Goal: Task Accomplishment & Management: Complete application form

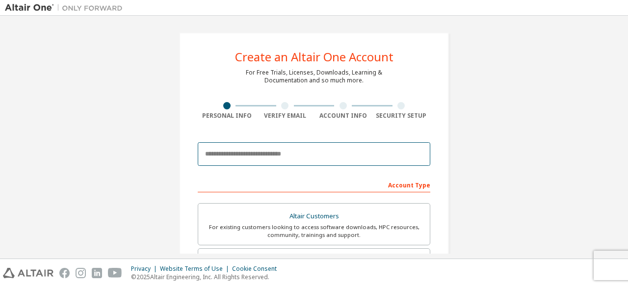
click at [293, 156] on input "email" at bounding box center [314, 154] width 233 height 24
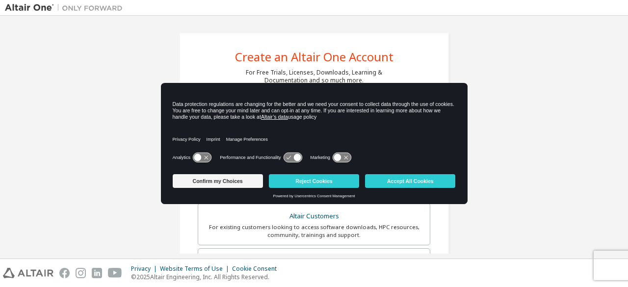
click at [554, 161] on div "Create an Altair One Account For Free Trials, Licenses, Downloads, Learning & D…" at bounding box center [314, 281] width 618 height 520
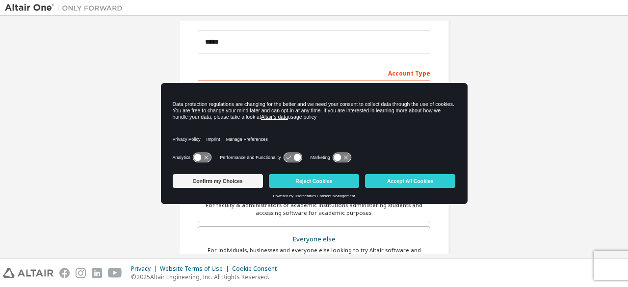
scroll to position [109, 0]
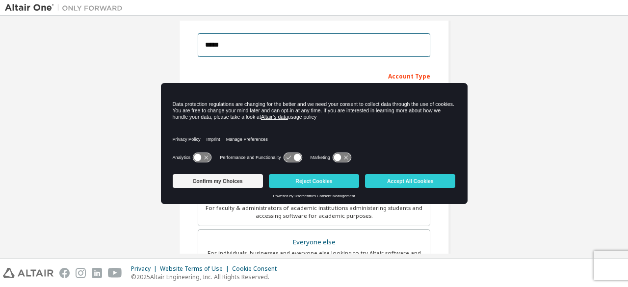
click at [286, 42] on input "*****" at bounding box center [314, 45] width 233 height 24
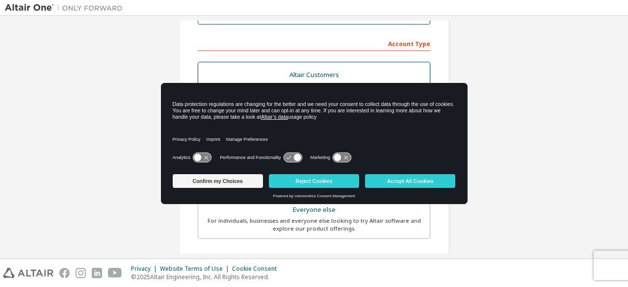
scroll to position [141, 0]
type input "**********"
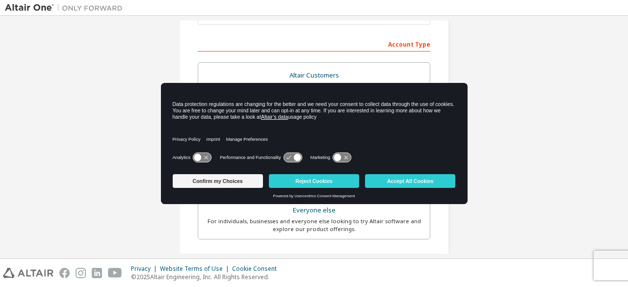
click at [345, 47] on div "Account Type" at bounding box center [314, 44] width 233 height 16
click at [405, 46] on div "Account Type" at bounding box center [314, 44] width 233 height 16
click at [306, 181] on button "Reject Cookies" at bounding box center [314, 181] width 90 height 14
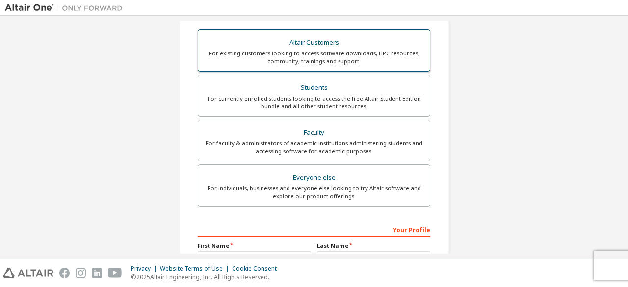
scroll to position [174, 0]
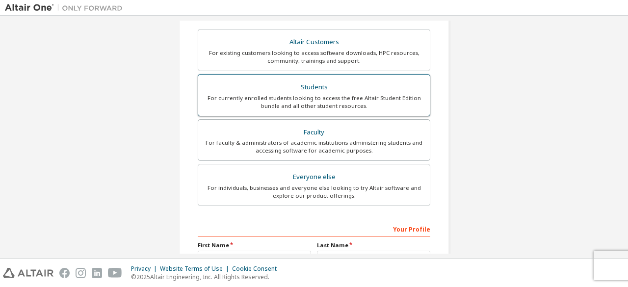
click at [325, 94] on div "For currently enrolled students looking to access the free Altair Student Editi…" at bounding box center [314, 102] width 220 height 16
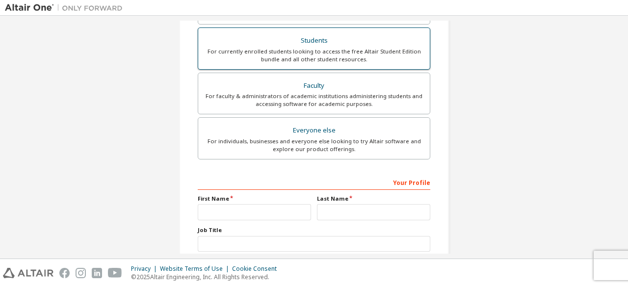
scroll to position [284, 0]
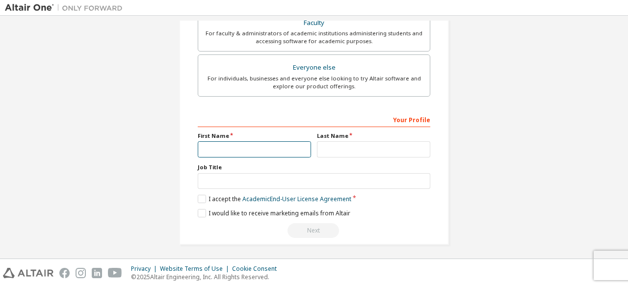
click at [236, 148] on input "text" at bounding box center [254, 149] width 113 height 16
type input "******"
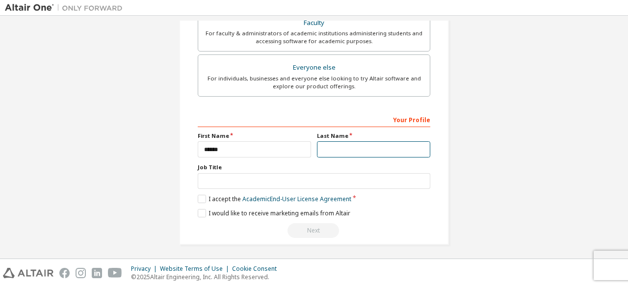
click at [332, 144] on input "text" at bounding box center [373, 149] width 113 height 16
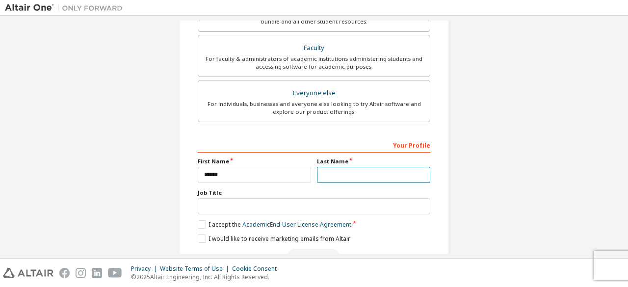
scroll to position [309, 0]
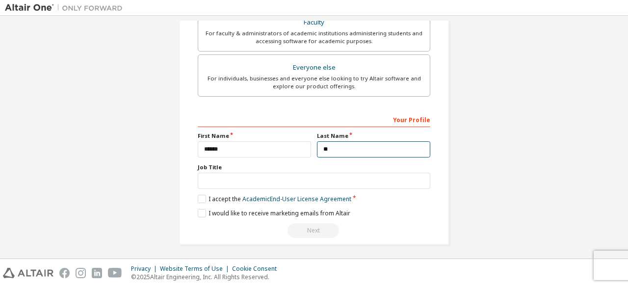
type input "*"
type input "******"
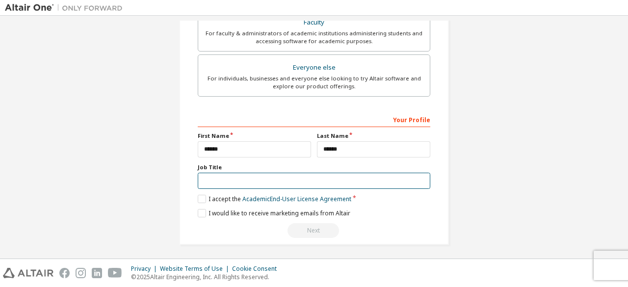
click at [251, 181] on input "text" at bounding box center [314, 181] width 233 height 16
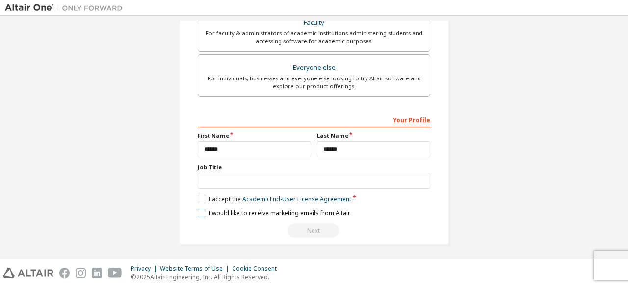
click at [230, 213] on label "I would like to receive marketing emails from Altair" at bounding box center [274, 213] width 153 height 8
click at [203, 195] on label "I accept the Academic End-User License Agreement" at bounding box center [275, 199] width 154 height 8
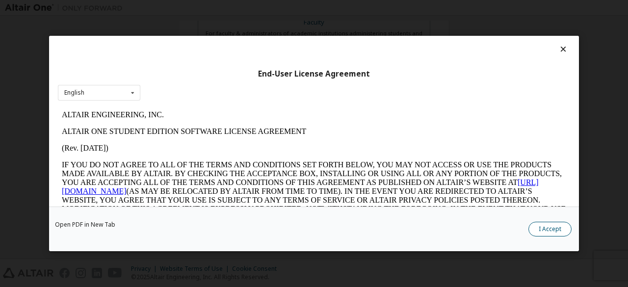
scroll to position [0, 0]
click at [553, 227] on button "I Accept" at bounding box center [550, 229] width 43 height 15
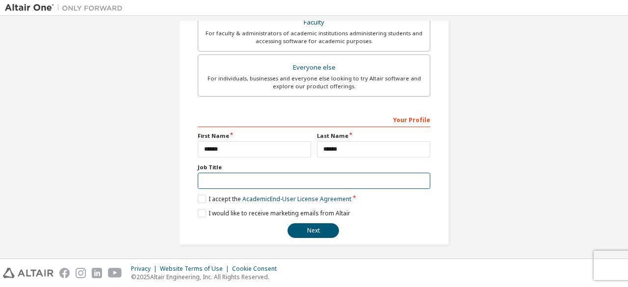
click at [211, 177] on input "text" at bounding box center [314, 181] width 233 height 16
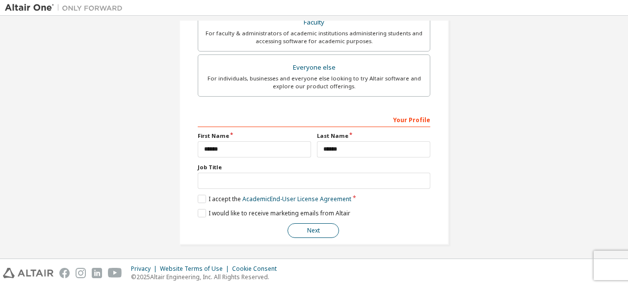
click at [318, 230] on button "Next" at bounding box center [314, 230] width 52 height 15
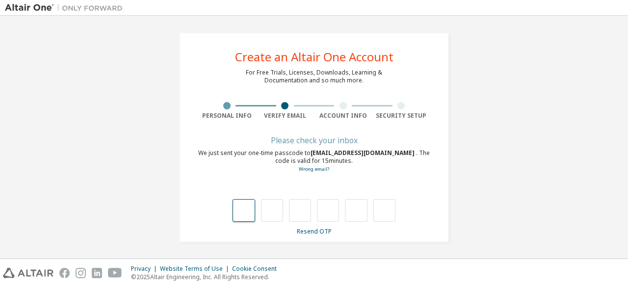
type input "*"
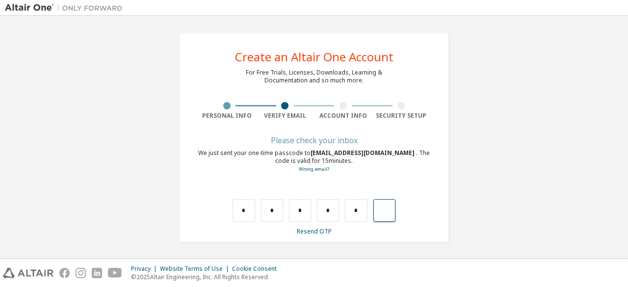
type input "*"
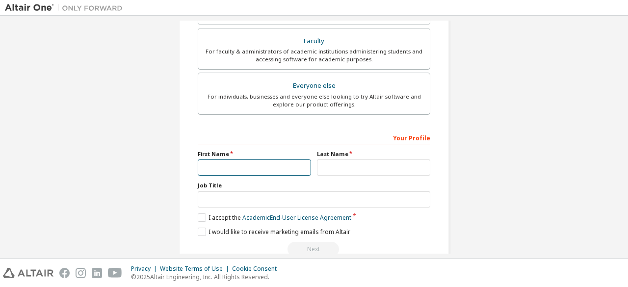
click at [283, 163] on input "text" at bounding box center [254, 168] width 113 height 16
type input "******"
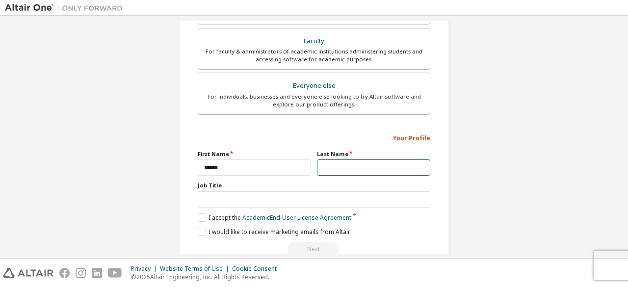
click at [335, 168] on input "text" at bounding box center [373, 168] width 113 height 16
type input "******"
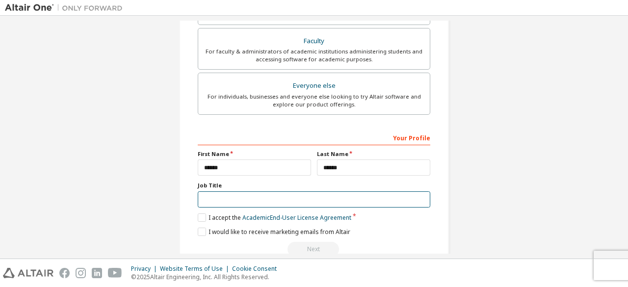
click at [250, 204] on input "text" at bounding box center [314, 199] width 233 height 16
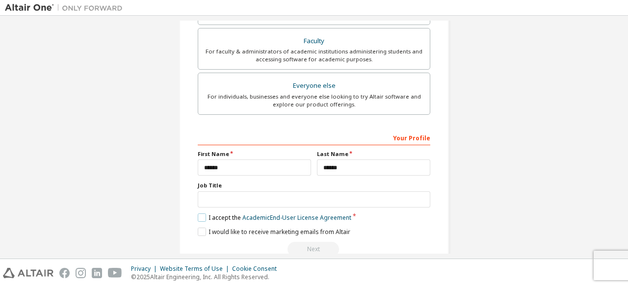
click at [205, 214] on label "I accept the Academic End-User License Agreement" at bounding box center [275, 218] width 154 height 8
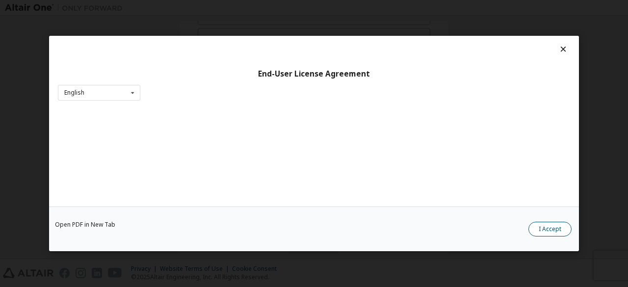
click at [541, 232] on button "I Accept" at bounding box center [550, 229] width 43 height 15
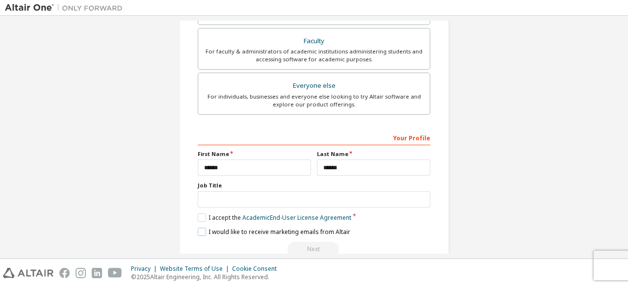
click at [198, 228] on label "I would like to receive marketing emails from Altair" at bounding box center [274, 232] width 153 height 8
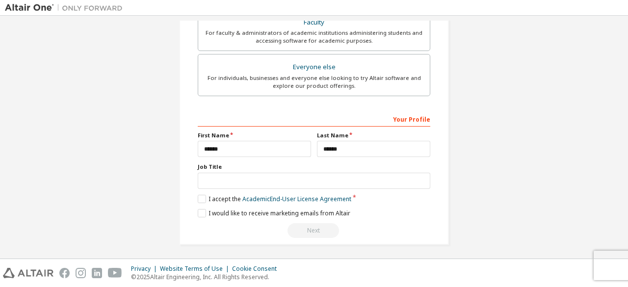
click at [316, 230] on div "Next" at bounding box center [314, 230] width 233 height 15
click at [305, 230] on div "Next" at bounding box center [314, 230] width 233 height 15
click at [310, 227] on div "Next" at bounding box center [314, 230] width 233 height 15
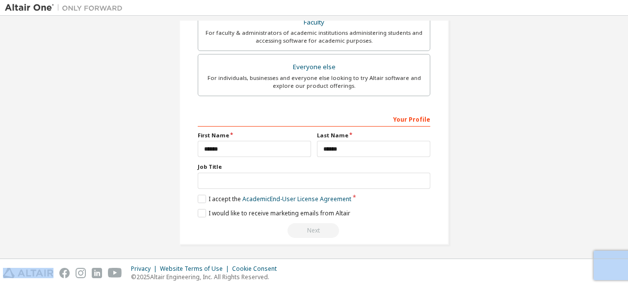
click at [310, 227] on div "Next" at bounding box center [314, 230] width 233 height 15
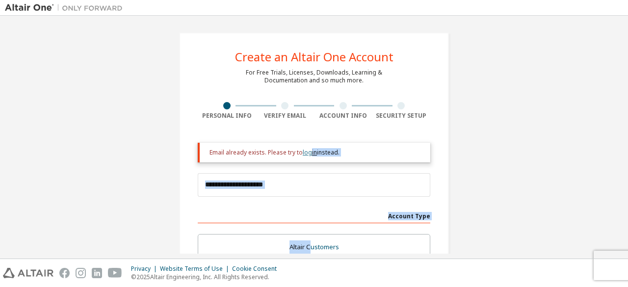
drag, startPoint x: 310, startPoint y: 227, endPoint x: 308, endPoint y: 153, distance: 74.6
click at [304, 153] on link "login" at bounding box center [310, 152] width 14 height 8
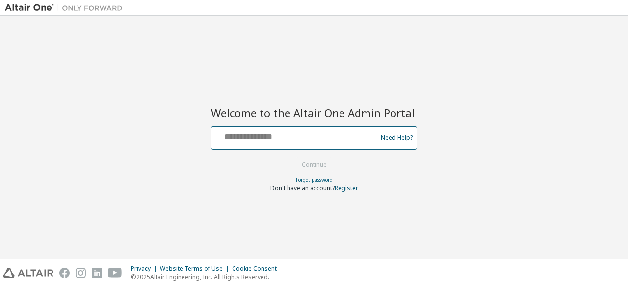
click at [269, 134] on input "text" at bounding box center [295, 136] width 161 height 14
type input "**********"
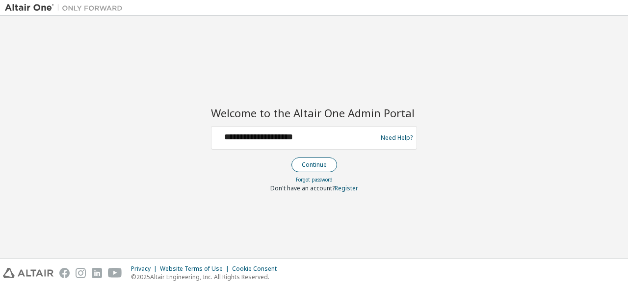
click at [319, 166] on button "Continue" at bounding box center [315, 165] width 46 height 15
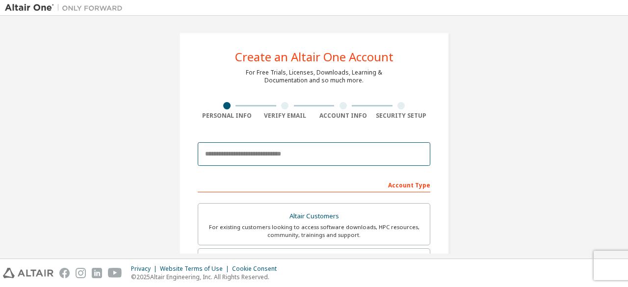
click at [298, 154] on input "email" at bounding box center [314, 154] width 233 height 24
type input "**********"
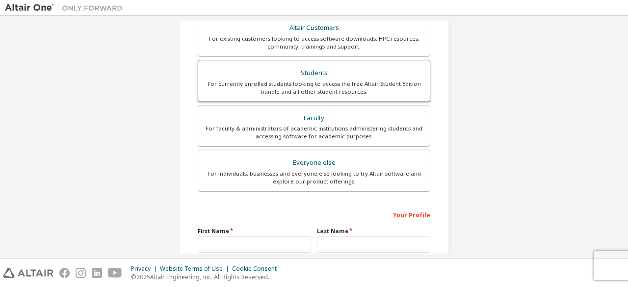
scroll to position [222, 0]
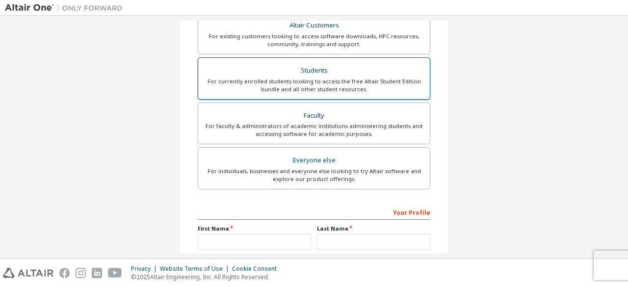
click at [321, 80] on div "For currently enrolled students looking to access the free Altair Student Editi…" at bounding box center [314, 86] width 220 height 16
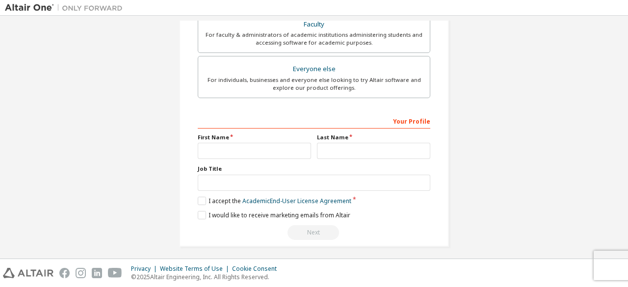
scroll to position [315, 0]
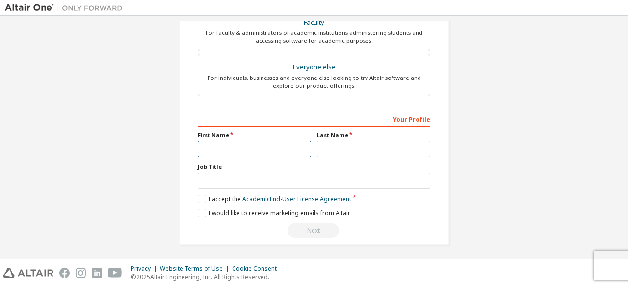
click at [241, 141] on input "text" at bounding box center [254, 149] width 113 height 16
type input "******"
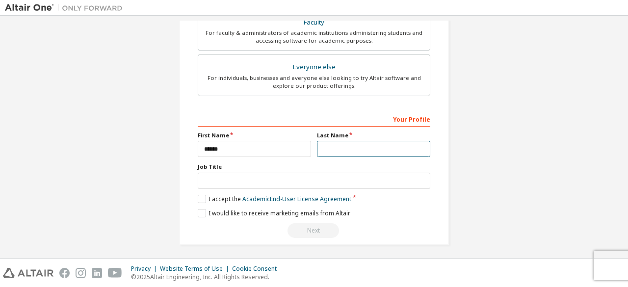
click at [338, 148] on input "text" at bounding box center [373, 149] width 113 height 16
type input "******"
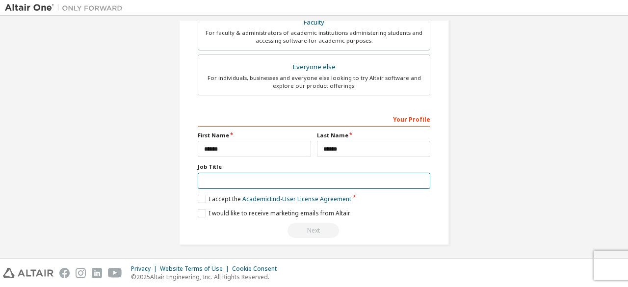
click at [229, 173] on input "text" at bounding box center [314, 181] width 233 height 16
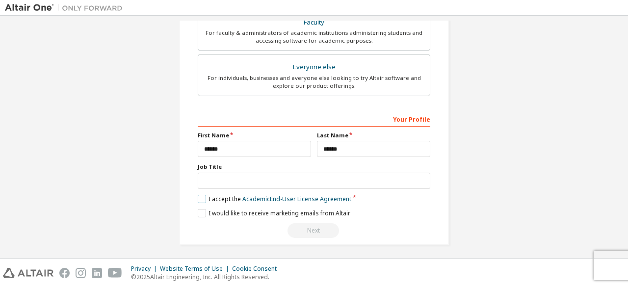
click at [198, 199] on label "I accept the Academic End-User License Agreement" at bounding box center [275, 199] width 154 height 8
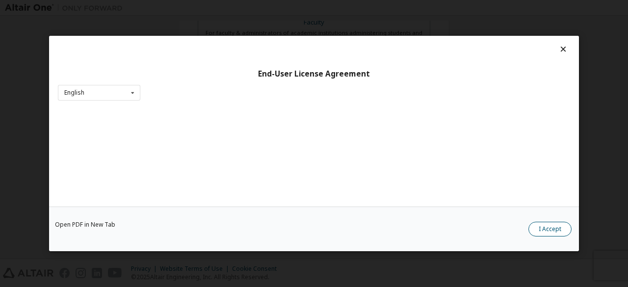
click at [546, 228] on button "I Accept" at bounding box center [550, 229] width 43 height 15
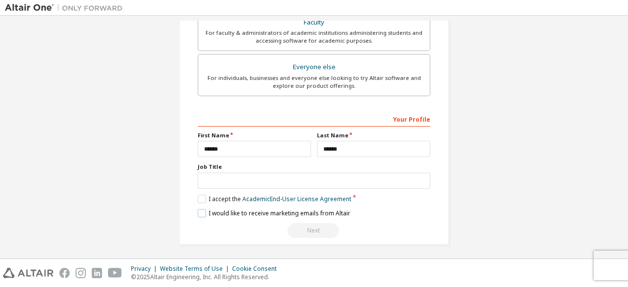
click at [200, 213] on label "I would like to receive marketing emails from Altair" at bounding box center [274, 213] width 153 height 8
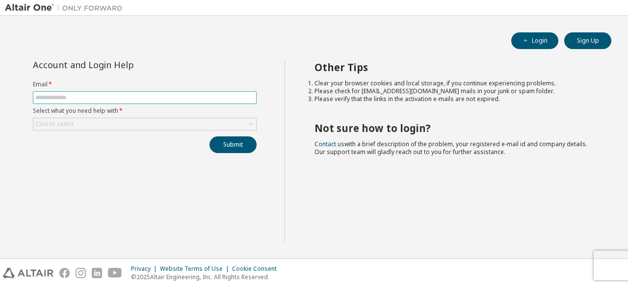
click at [112, 96] on input "text" at bounding box center [144, 98] width 219 height 8
type input "**********"
click at [80, 124] on div "Click to select" at bounding box center [144, 124] width 223 height 12
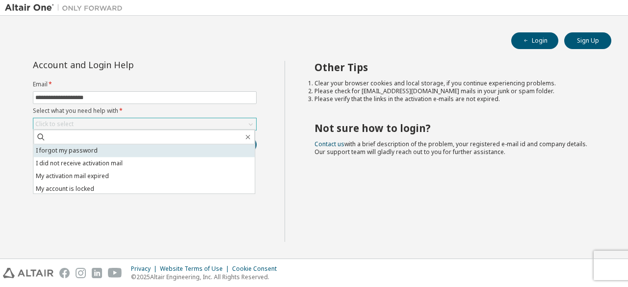
click at [122, 153] on li "I forgot my password" at bounding box center [143, 150] width 221 height 13
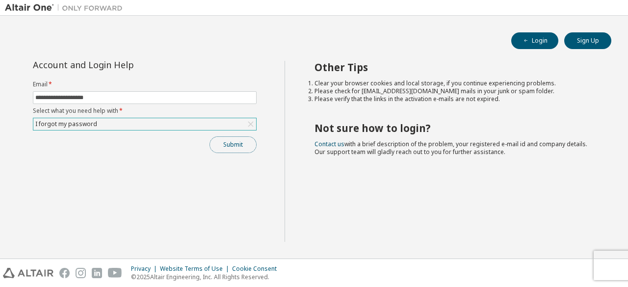
click at [227, 144] on button "Submit" at bounding box center [233, 144] width 47 height 17
